Goal: Task Accomplishment & Management: Manage account settings

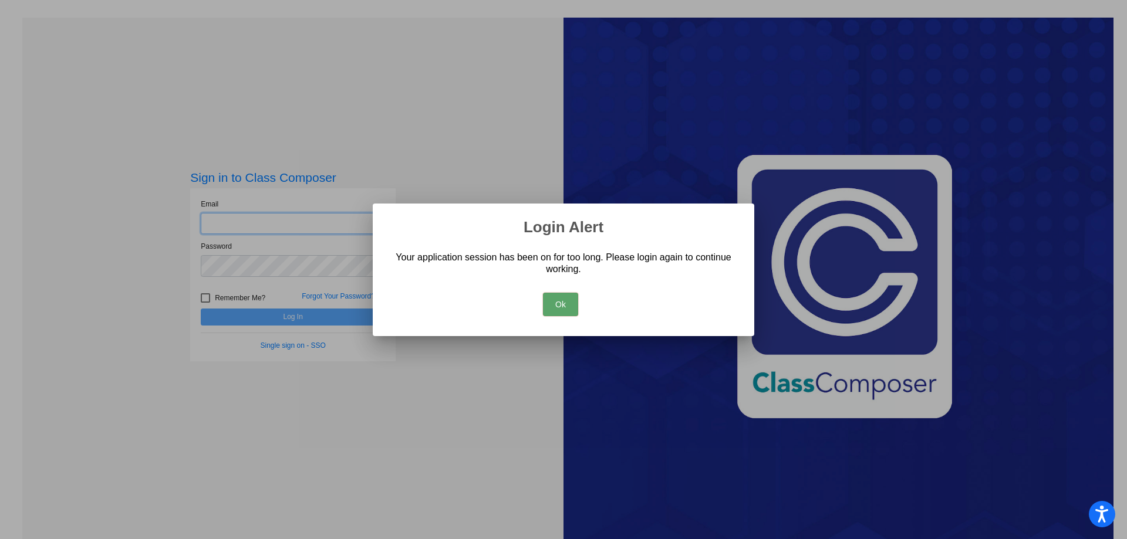
type input "[EMAIL_ADDRESS][DOMAIN_NAME]"
click at [554, 307] on button "Ok" at bounding box center [560, 304] width 35 height 23
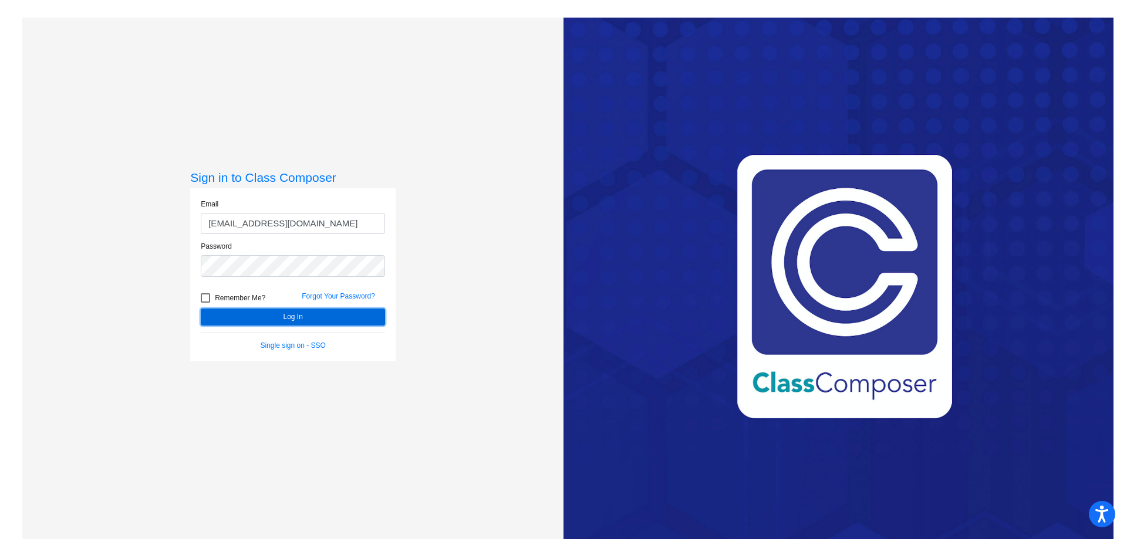
click at [340, 309] on button "Log In" at bounding box center [293, 317] width 184 height 17
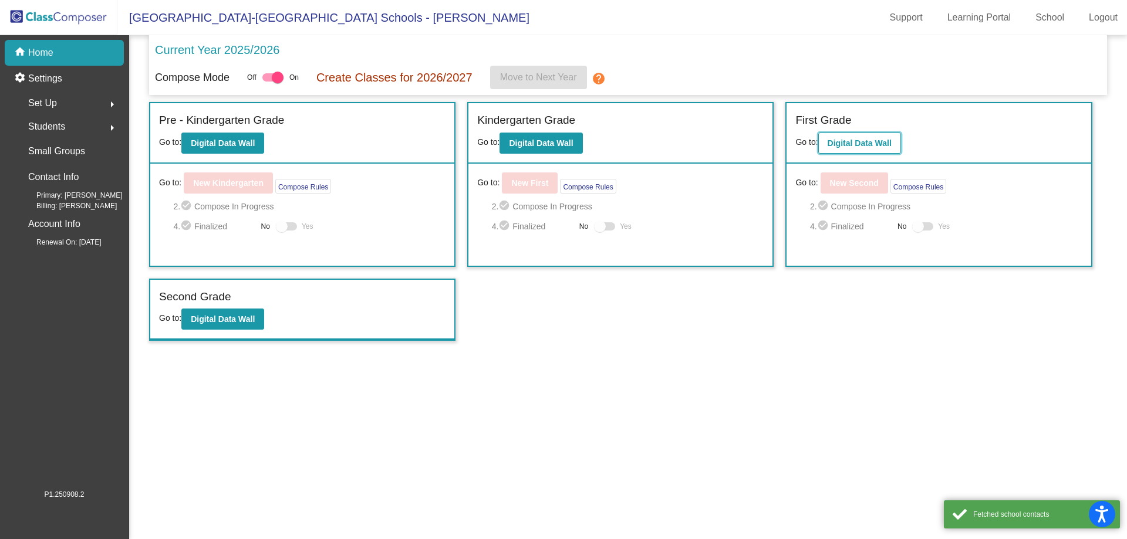
click at [865, 135] on button "Digital Data Wall" at bounding box center [859, 143] width 83 height 21
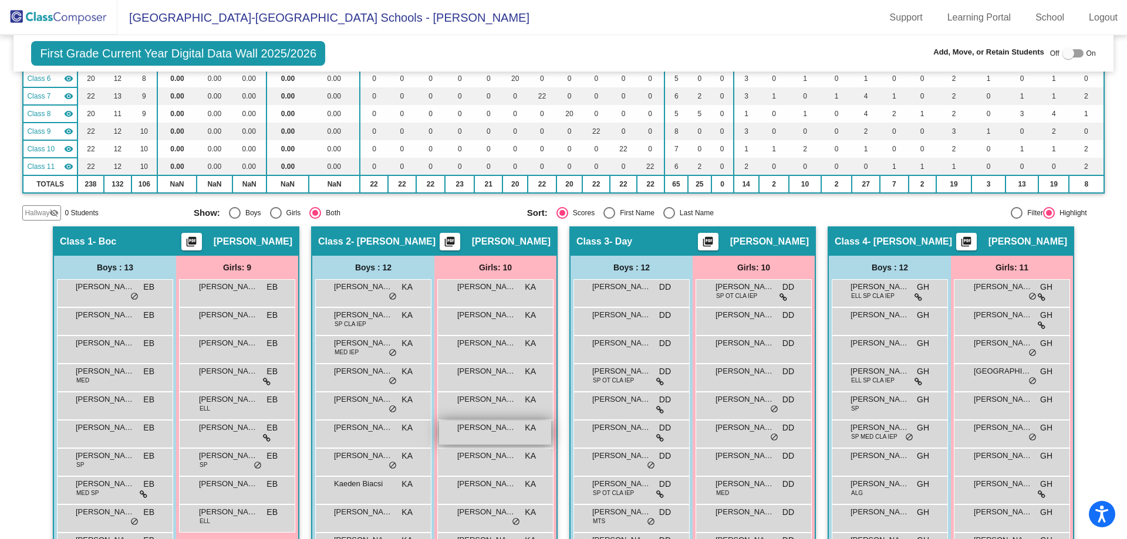
scroll to position [294, 0]
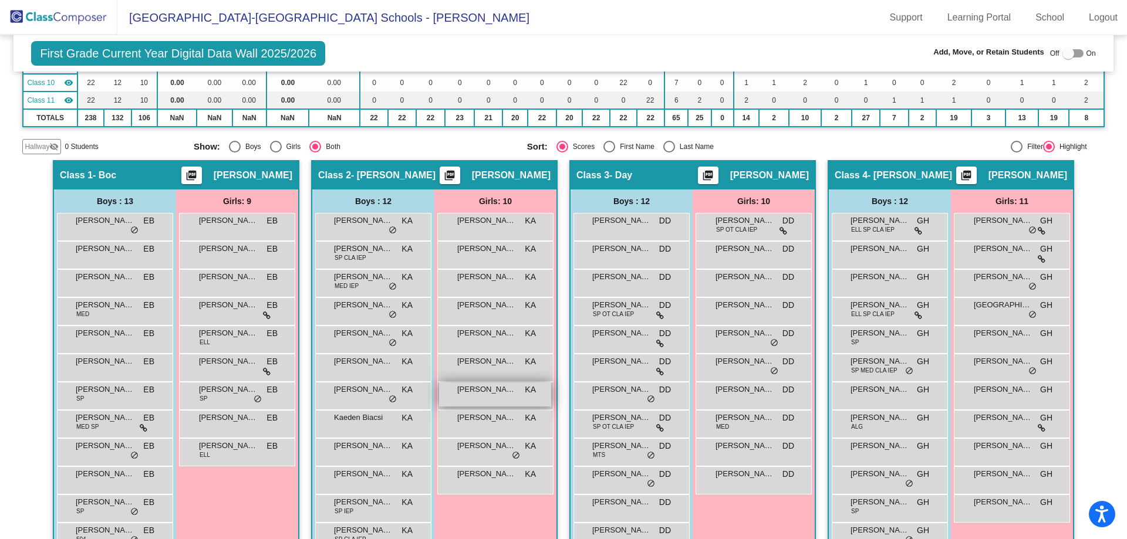
click at [474, 393] on span "[PERSON_NAME] [PERSON_NAME]" at bounding box center [486, 390] width 59 height 12
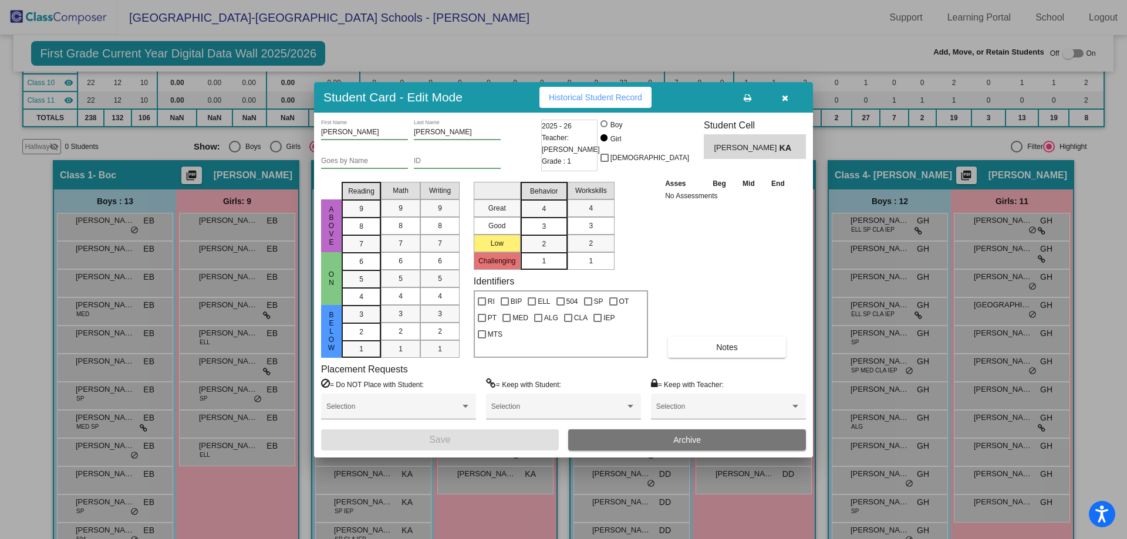
click at [642, 436] on button "Archive" at bounding box center [687, 440] width 238 height 21
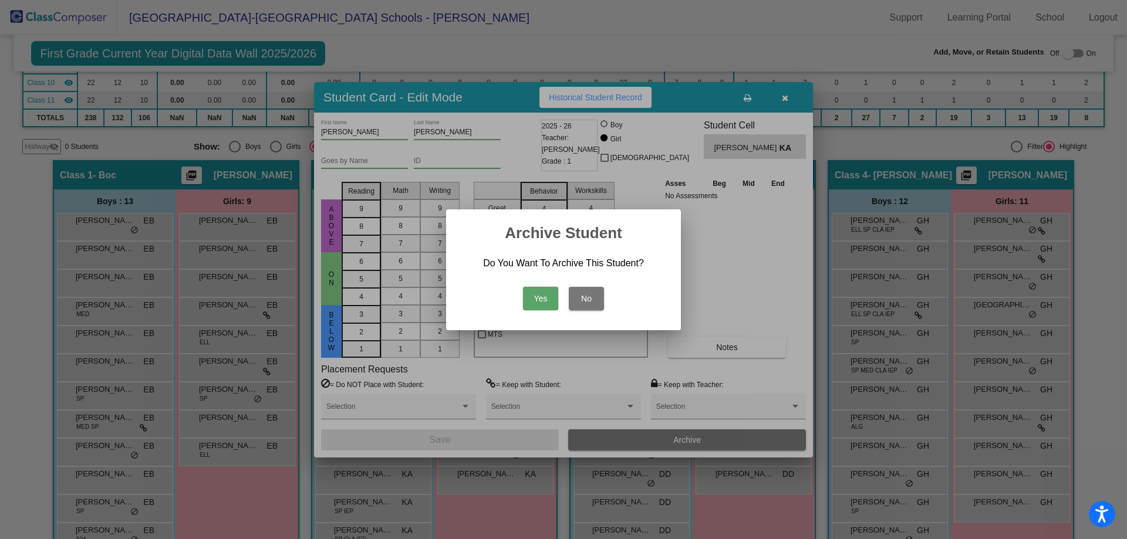
click at [534, 302] on button "Yes" at bounding box center [540, 298] width 35 height 23
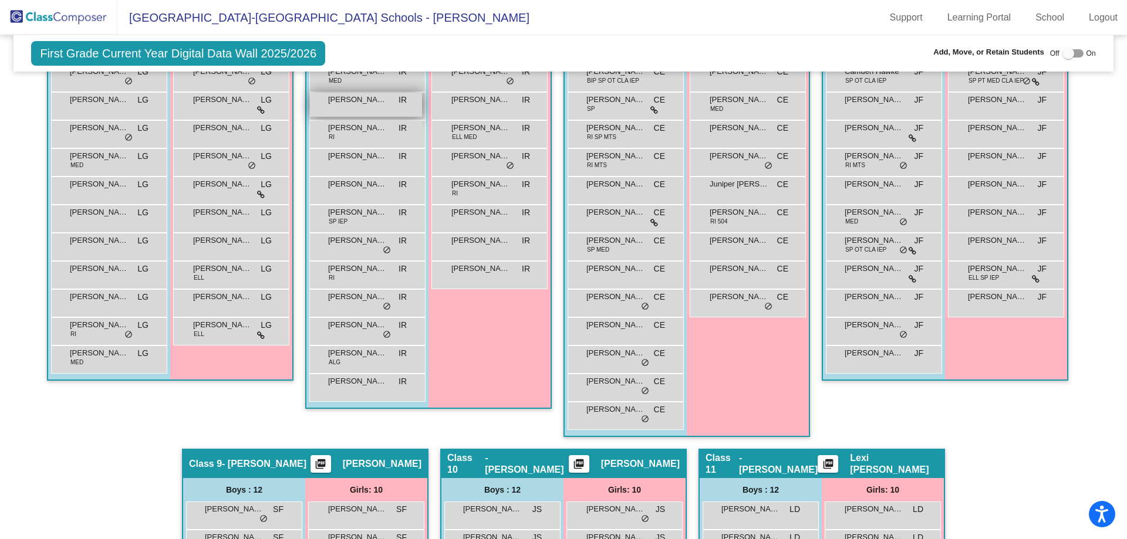
scroll to position [763, 0]
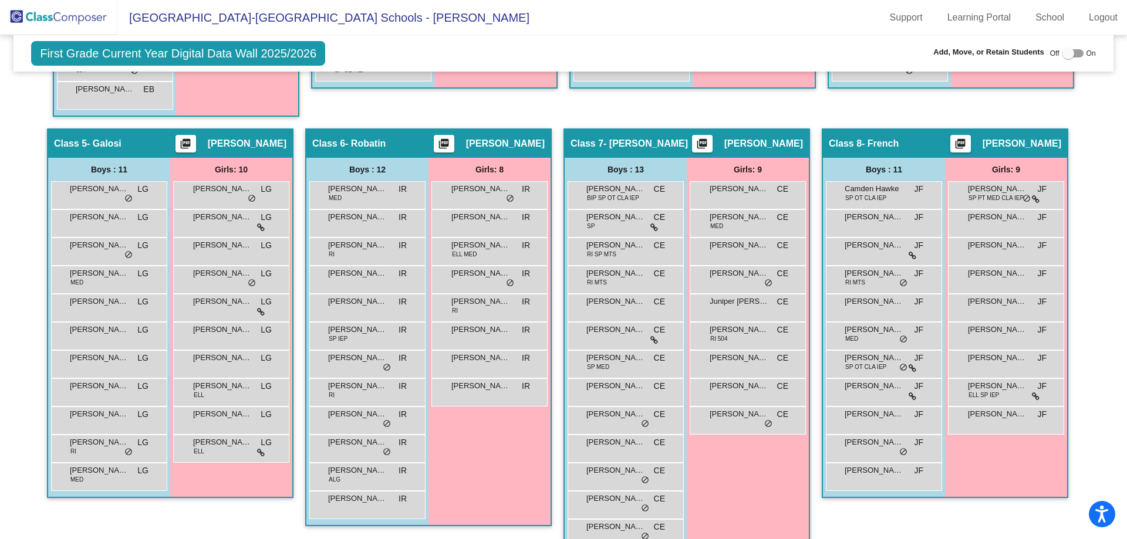
click at [75, 25] on img at bounding box center [58, 17] width 117 height 35
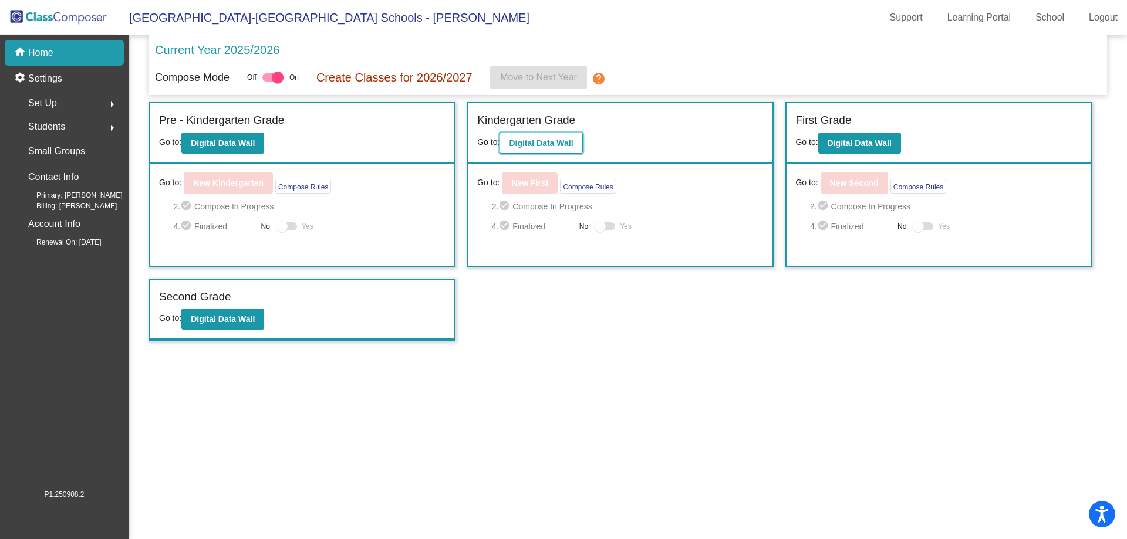
click at [552, 145] on b "Digital Data Wall" at bounding box center [541, 143] width 64 height 9
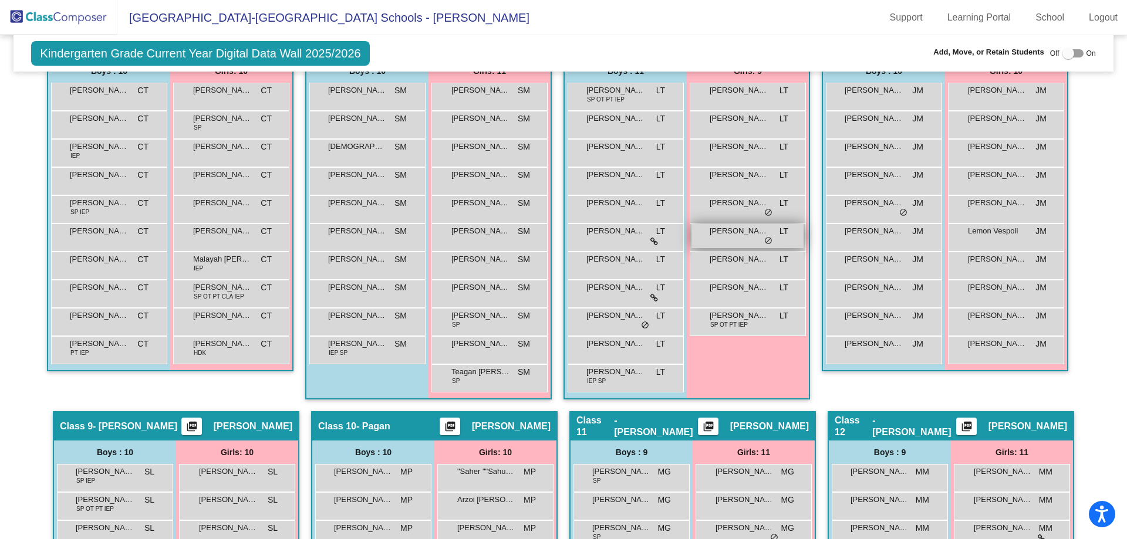
scroll to position [822, 0]
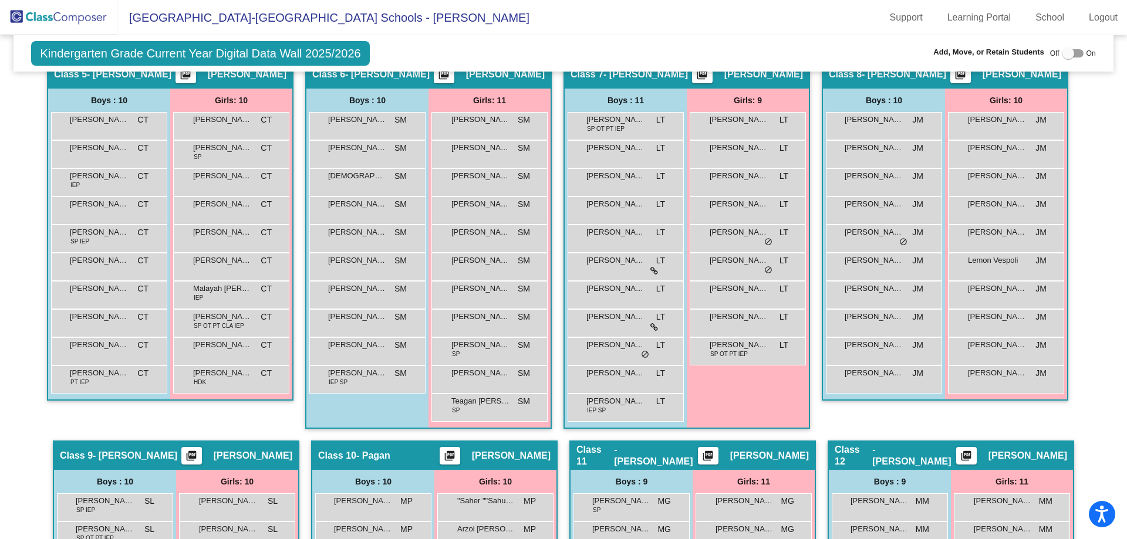
click at [73, 19] on img at bounding box center [58, 17] width 117 height 35
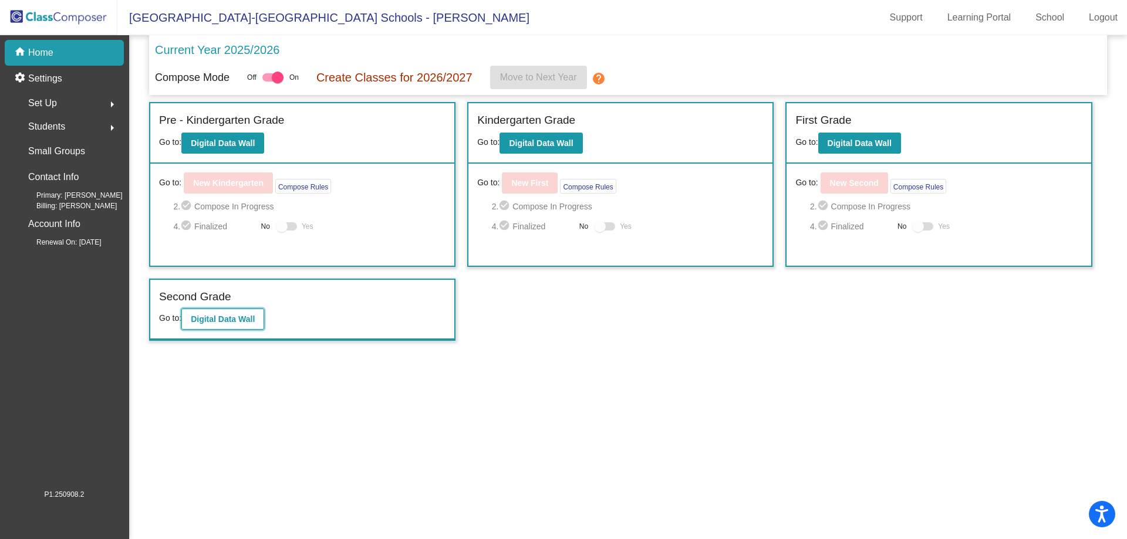
click at [217, 323] on b "Digital Data Wall" at bounding box center [223, 319] width 64 height 9
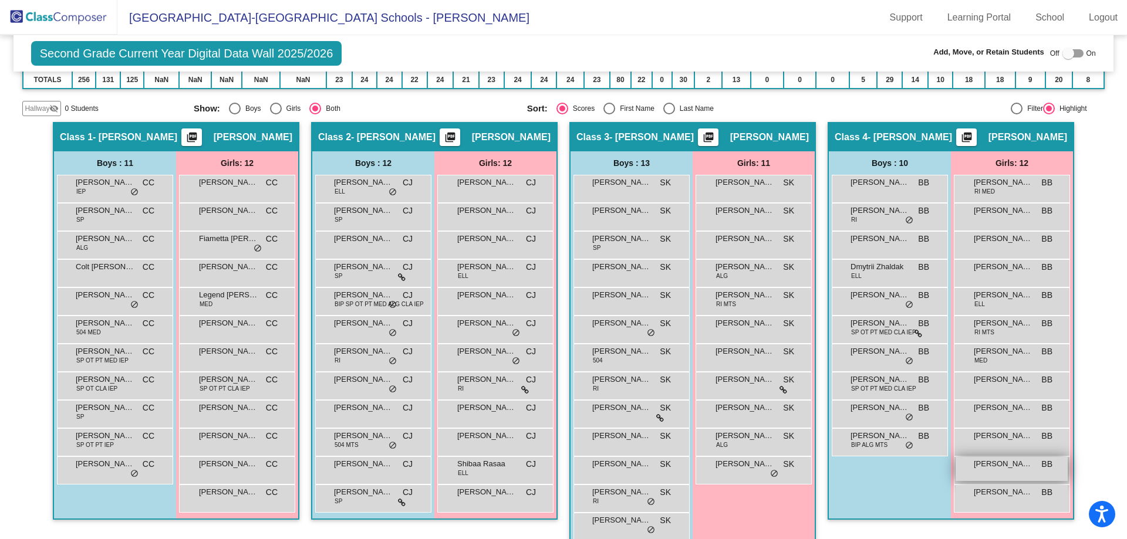
scroll to position [352, 0]
